Goal: Information Seeking & Learning: Learn about a topic

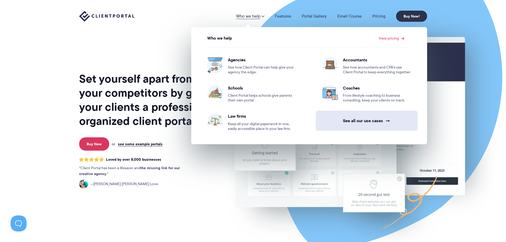
click at [347, 123] on link "See all our use cases →" at bounding box center [367, 121] width 102 height 20
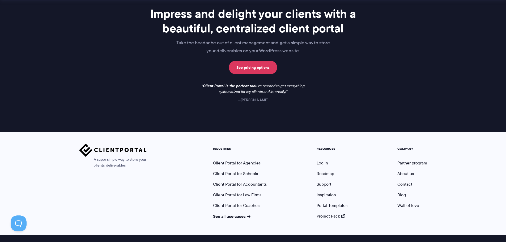
scroll to position [436, 0]
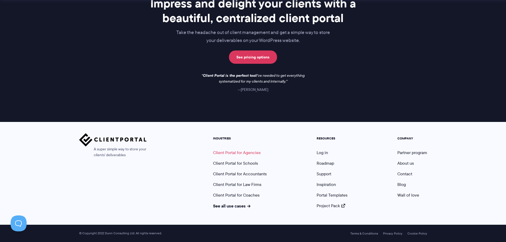
click at [248, 153] on link "Client Portal for Agencies" at bounding box center [237, 153] width 48 height 6
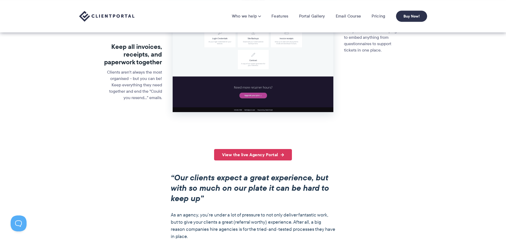
scroll to position [159, 0]
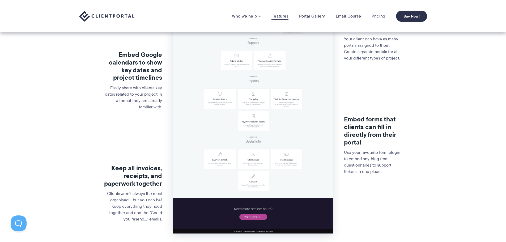
click at [285, 14] on link "Features" at bounding box center [279, 16] width 17 height 5
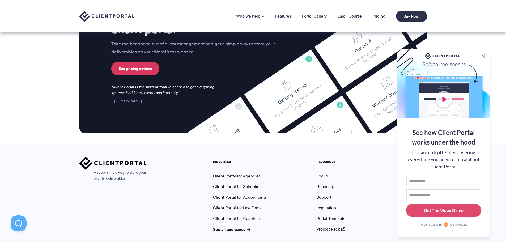
scroll to position [1401, 0]
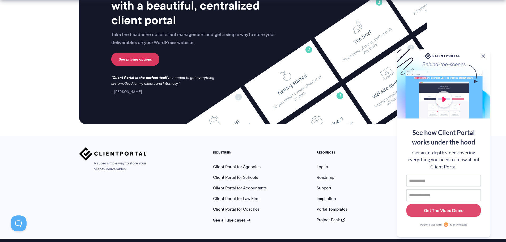
click at [483, 54] on button at bounding box center [483, 56] width 6 height 6
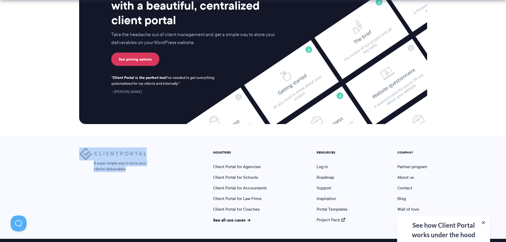
drag, startPoint x: 69, startPoint y: 140, endPoint x: 136, endPoint y: 156, distance: 69.3
click at [136, 156] on div "A super simple way to store your clients' deliverables INDUSTRIES Client Portal…" at bounding box center [253, 187] width 506 height 103
click at [123, 164] on div "A super simple way to store your clients' deliverables" at bounding box center [112, 184] width 67 height 75
drag, startPoint x: 143, startPoint y: 160, endPoint x: 68, endPoint y: 139, distance: 78.2
click at [68, 139] on div "A super simple way to store your clients' deliverables INDUSTRIES Client Portal…" at bounding box center [253, 187] width 506 height 103
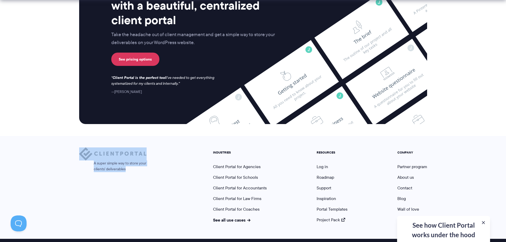
click at [132, 173] on div "A super simple way to store your clients' deliverables" at bounding box center [112, 184] width 67 height 75
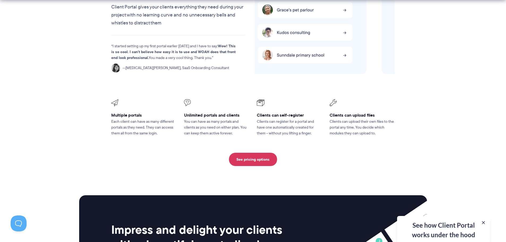
scroll to position [1294, 0]
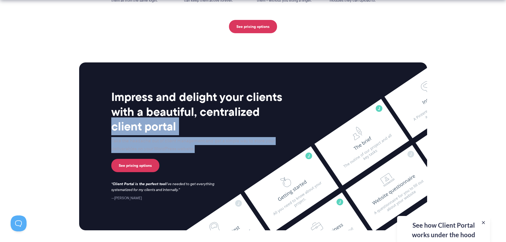
drag, startPoint x: 64, startPoint y: 113, endPoint x: 339, endPoint y: 132, distance: 275.5
click at [339, 132] on section "Impress and delight your clients with a beautiful, centralized client portal Ta…" at bounding box center [253, 145] width 506 height 191
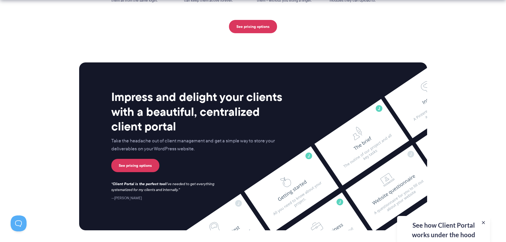
click at [267, 159] on p "See pricing options" at bounding box center [198, 165] width 175 height 13
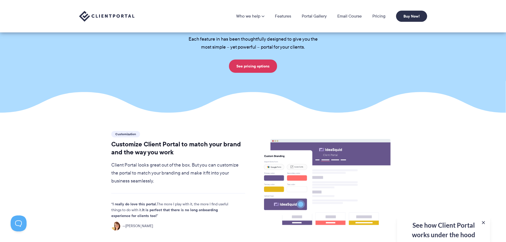
scroll to position [0, 0]
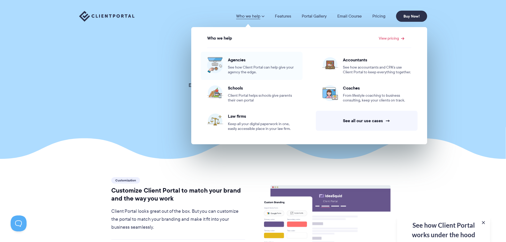
click at [236, 61] on span "Agencies" at bounding box center [262, 59] width 68 height 5
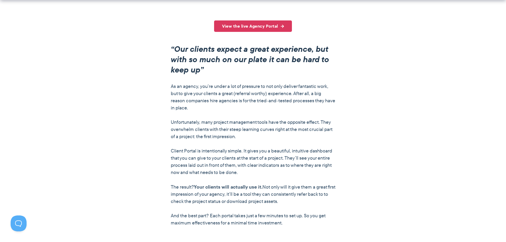
scroll to position [425, 0]
